Goal: Task Accomplishment & Management: Manage account settings

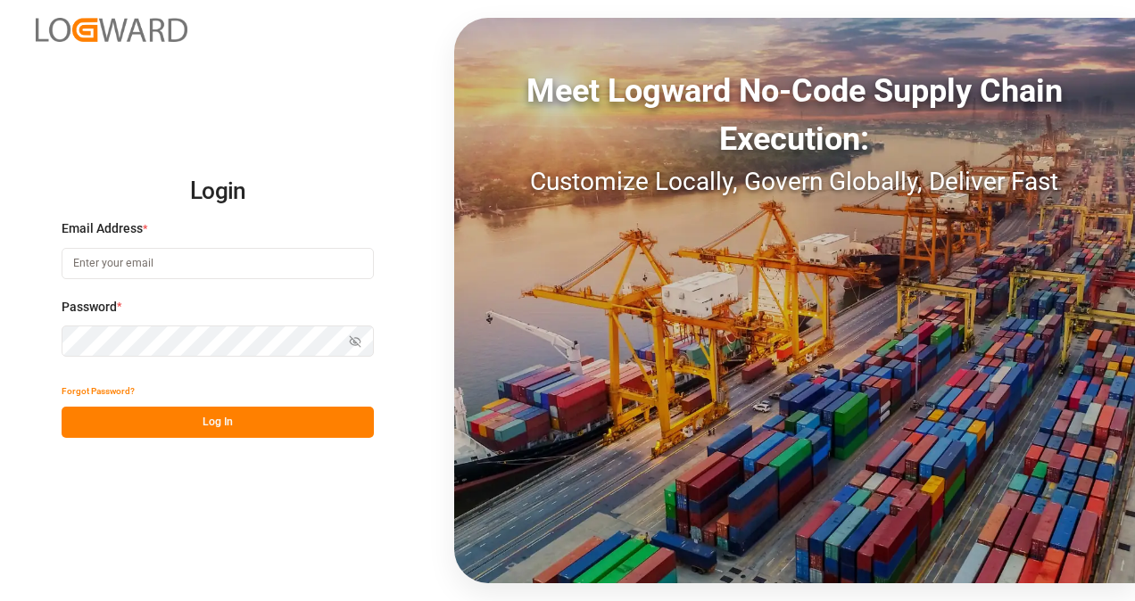
click at [148, 255] on input at bounding box center [218, 263] width 312 height 31
type input "lauramartinezv91@gmail.com"
click at [0, 350] on html "Login Email Address * lauramartinezv91@gmail.com Password * Show password Forgo…" at bounding box center [567, 300] width 1135 height 601
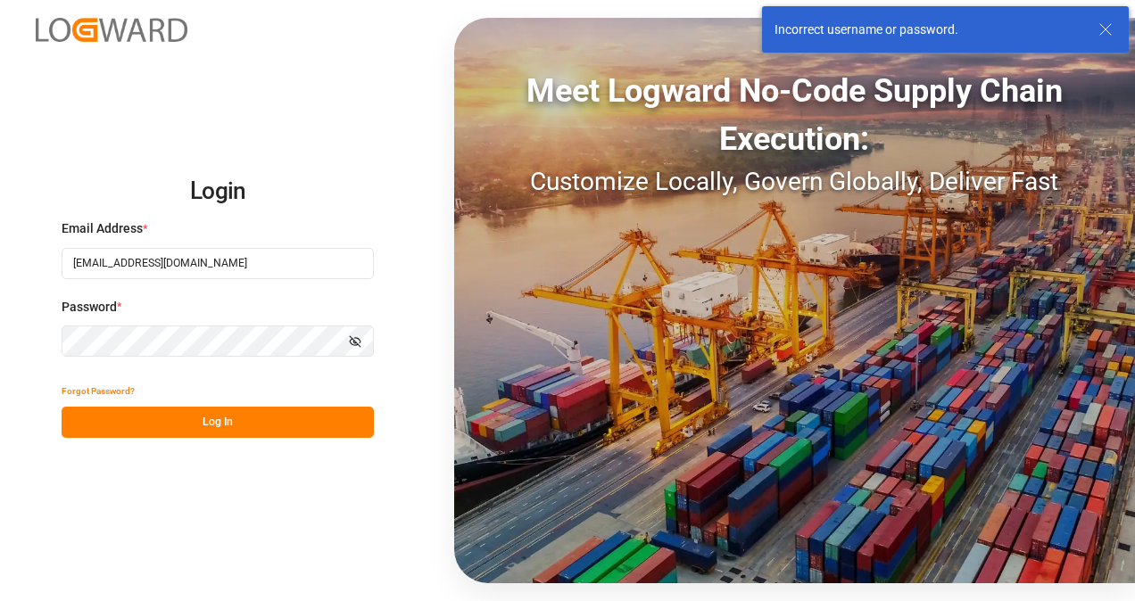
click at [363, 338] on button "Show password" at bounding box center [354, 341] width 37 height 31
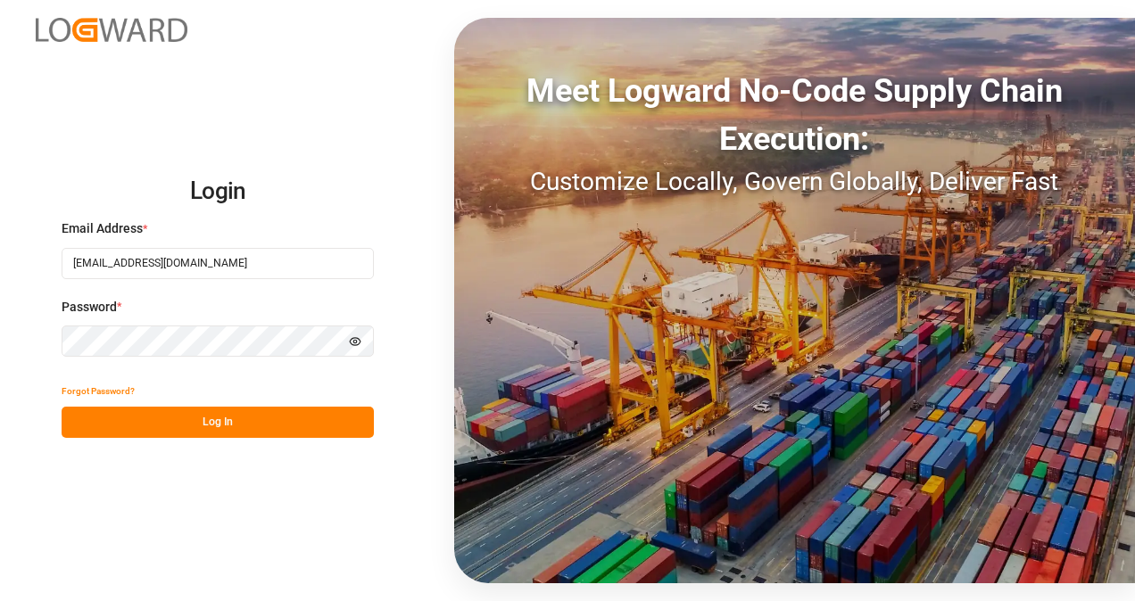
click at [243, 420] on button "Log In" at bounding box center [218, 422] width 312 height 31
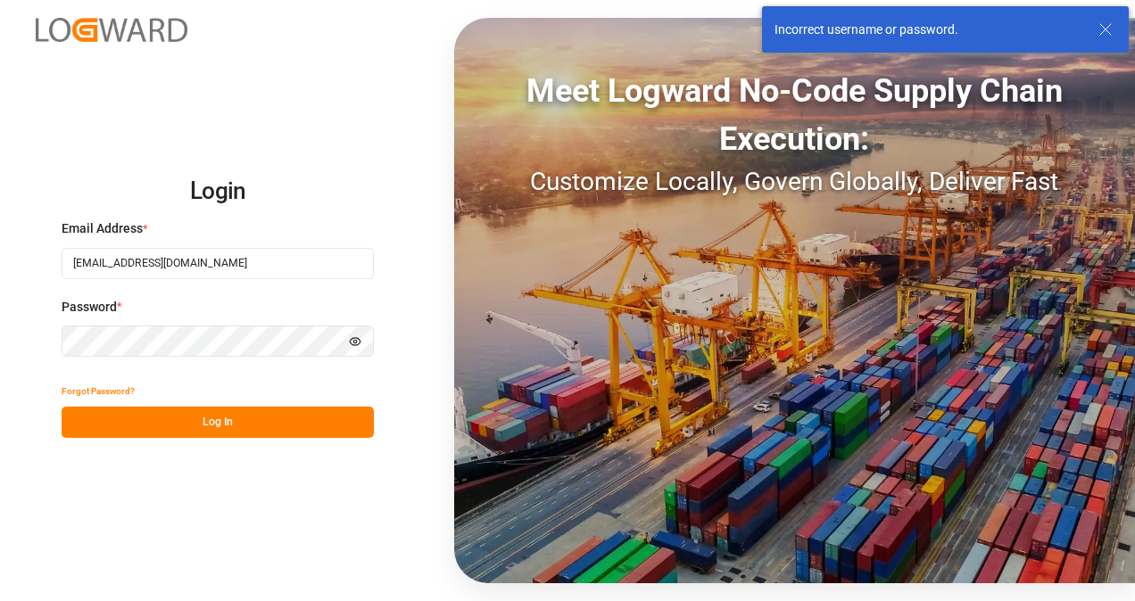
click at [0, 356] on html "Login Email Address * lauramartinezv91@gmail.com Password * Hide password Forgo…" at bounding box center [567, 300] width 1135 height 601
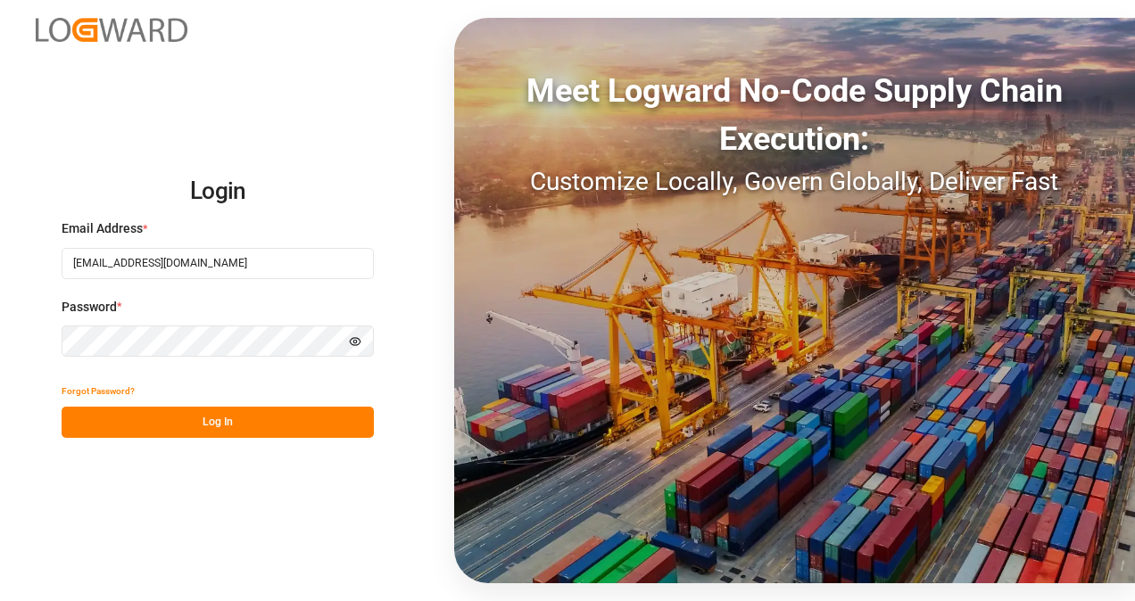
click at [0, 351] on html "Login Email Address * lauramartinezv91@gmail.com Password * Hide password Forgo…" at bounding box center [567, 300] width 1135 height 601
click at [209, 271] on input at bounding box center [218, 263] width 312 height 31
type input "[PERSON_NAME][EMAIL_ADDRESS][PERSON_NAME][PERSON_NAME][DOMAIN_NAME]"
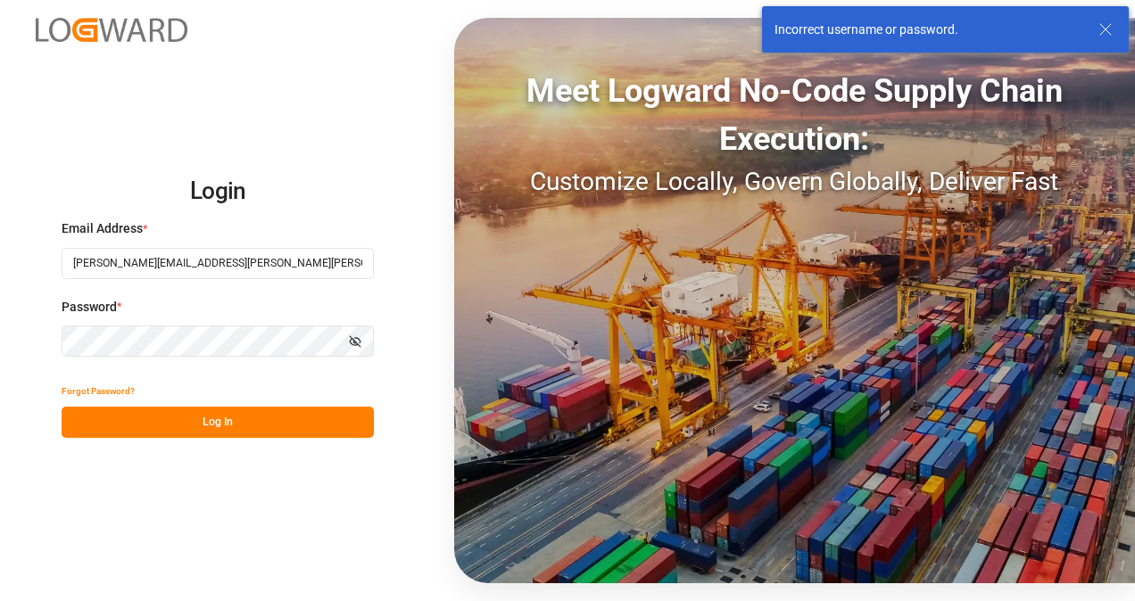
click at [0, 378] on html "Login Email Address * [PERSON_NAME][EMAIL_ADDRESS][PERSON_NAME][PERSON_NAME][DO…" at bounding box center [567, 300] width 1135 height 601
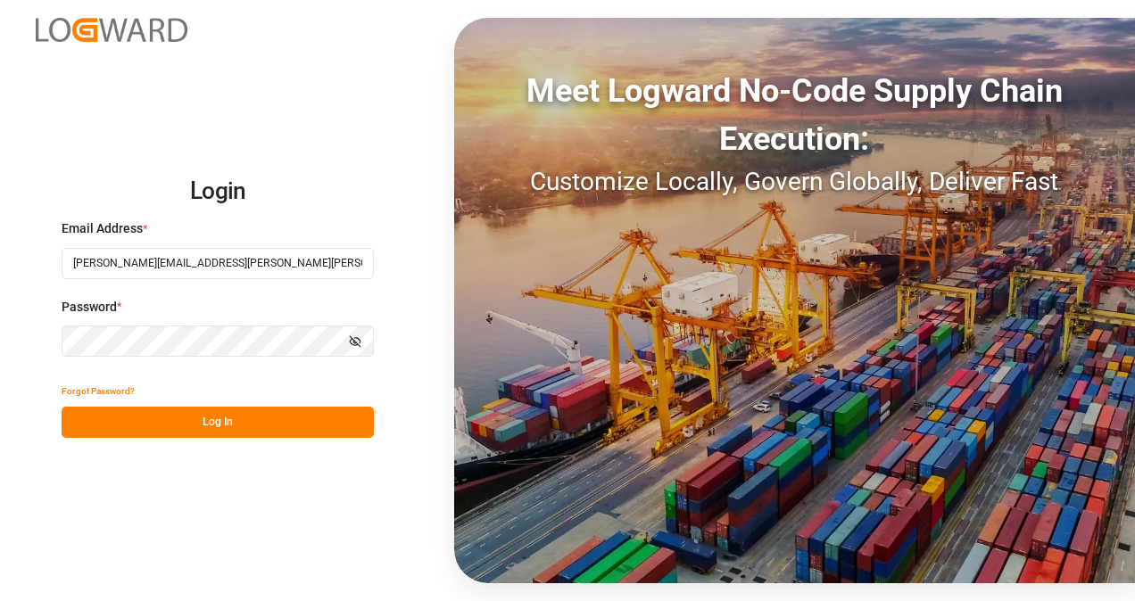
click at [352, 347] on icon "button" at bounding box center [355, 341] width 12 height 12
click at [256, 410] on button "Log In" at bounding box center [218, 422] width 312 height 31
